Goal: Information Seeking & Learning: Learn about a topic

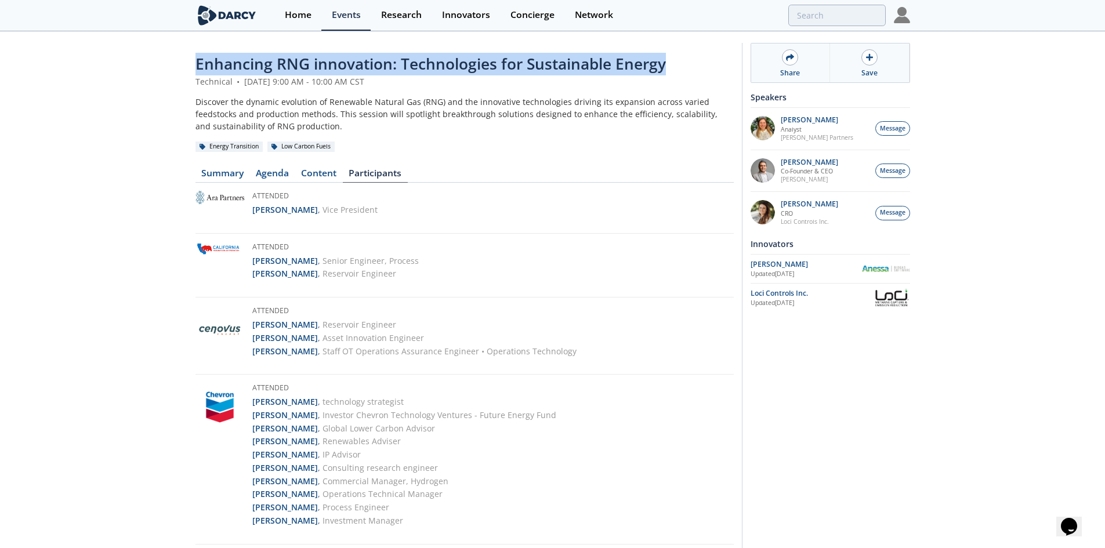
drag, startPoint x: 677, startPoint y: 64, endPoint x: 193, endPoint y: 48, distance: 484.5
copy span "Enhancing RNG innovation: Technologies for Sustainable Energy"
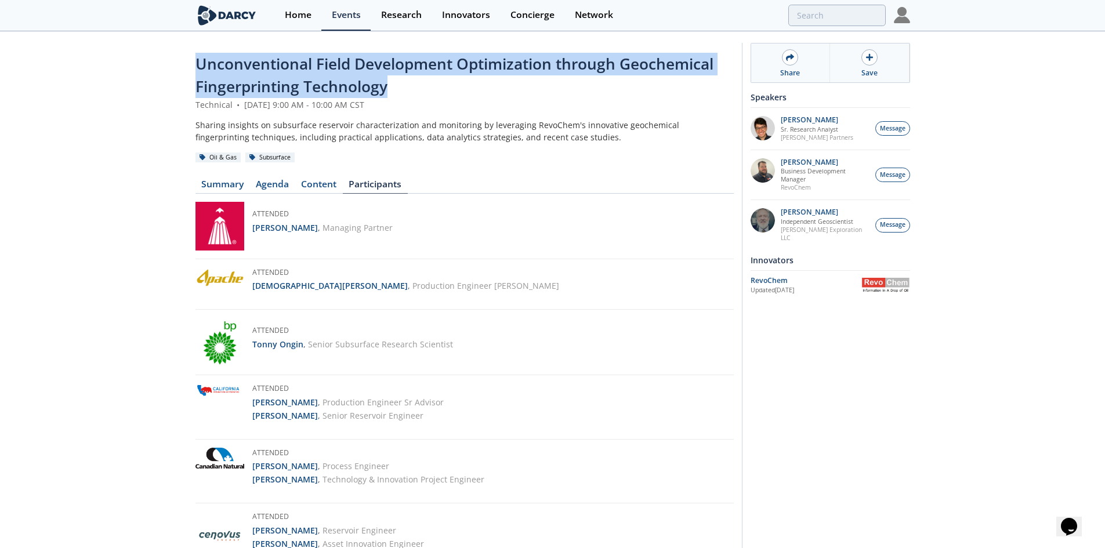
drag, startPoint x: 435, startPoint y: 97, endPoint x: 197, endPoint y: 72, distance: 239.0
click at [197, 72] on div "Unconventional Field Development Optimization through Geochemical Fingerprintin…" at bounding box center [464, 76] width 538 height 46
copy span "Unconventional Field Development Optimization through Geochemical Fingerprintin…"
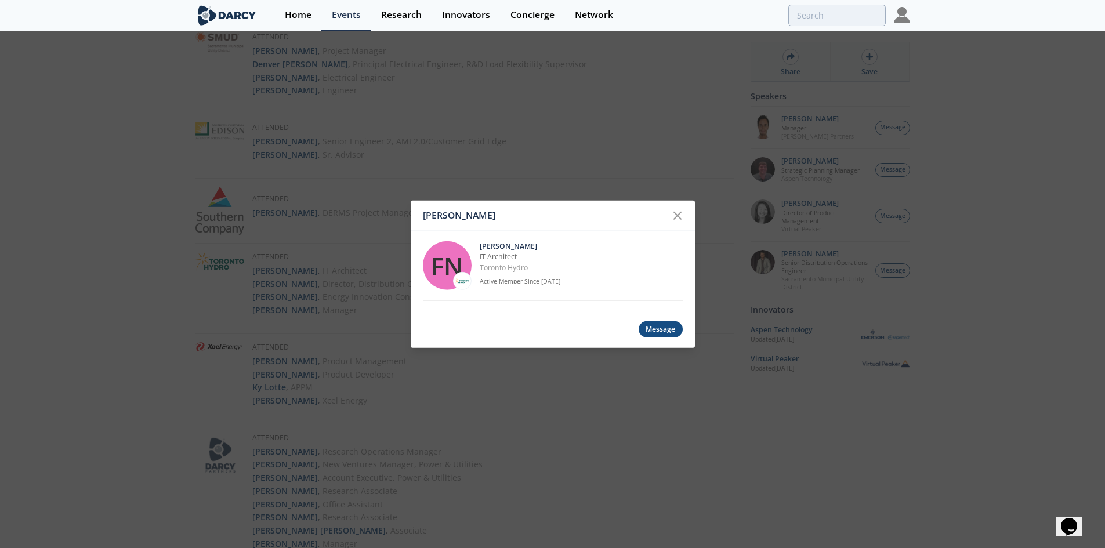
click at [488, 141] on div "[PERSON_NAME] [PERSON_NAME] IT Architect Toronto Hydro Active Member Since [DAT…" at bounding box center [552, 274] width 1105 height 548
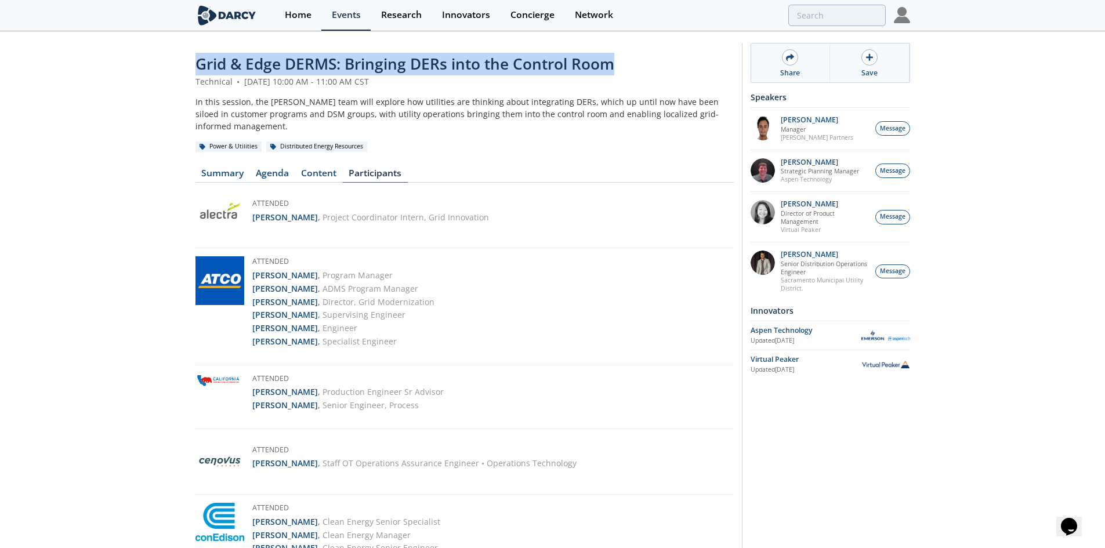
drag, startPoint x: 627, startPoint y: 60, endPoint x: 201, endPoint y: 71, distance: 426.4
click at [201, 71] on div "Grid & Edge DERMS: Bringing DERs into the Control Room" at bounding box center [464, 64] width 538 height 23
copy span "Grid & Edge DERMS: Bringing DERs into the Control Room"
